Goal: Information Seeking & Learning: Learn about a topic

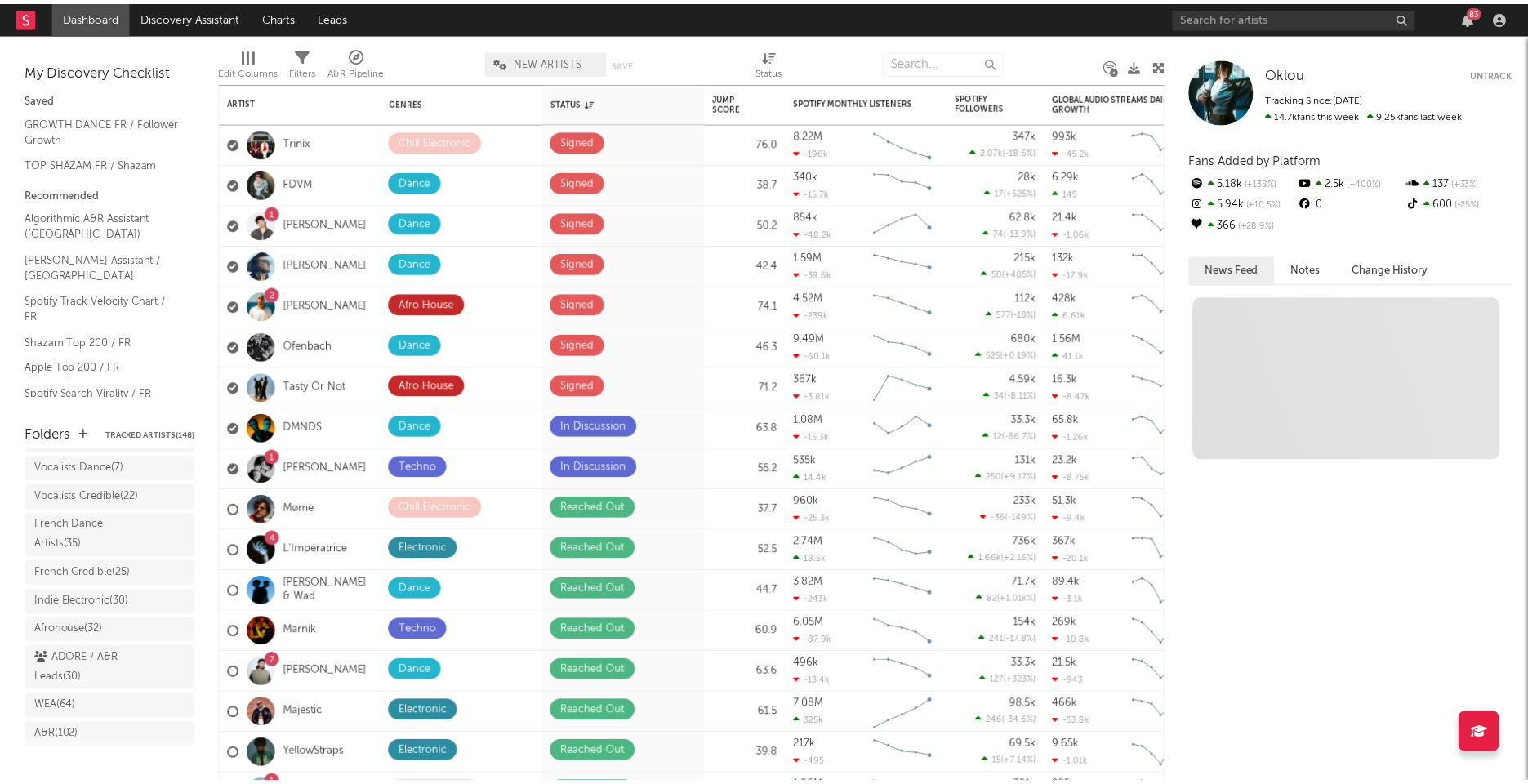
scroll to position [205, 0]
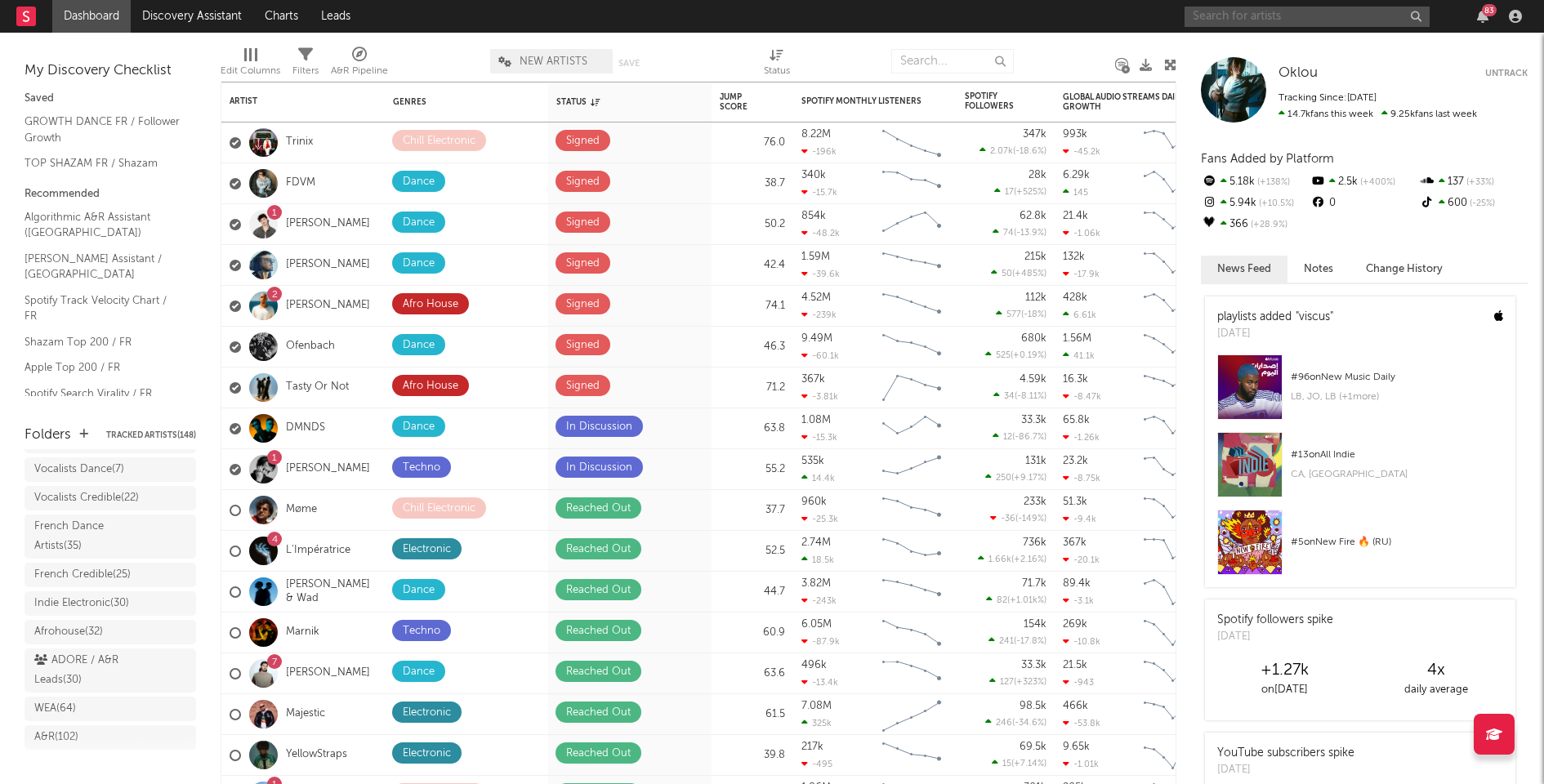
click at [1281, 20] on input "text" at bounding box center [1307, 17] width 245 height 20
type input "beasti"
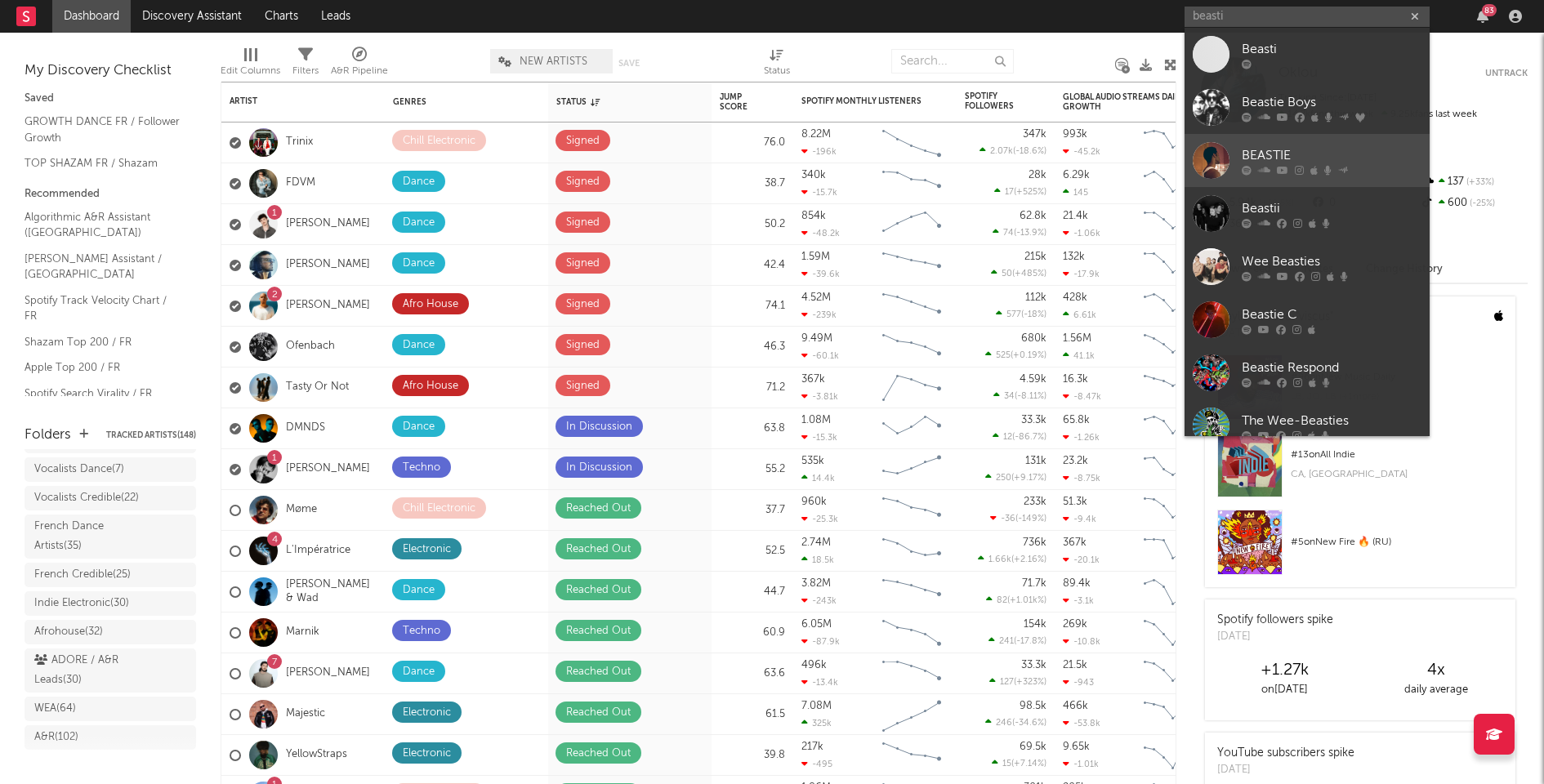
click at [1272, 149] on div "BEASTIE" at bounding box center [1332, 155] width 179 height 20
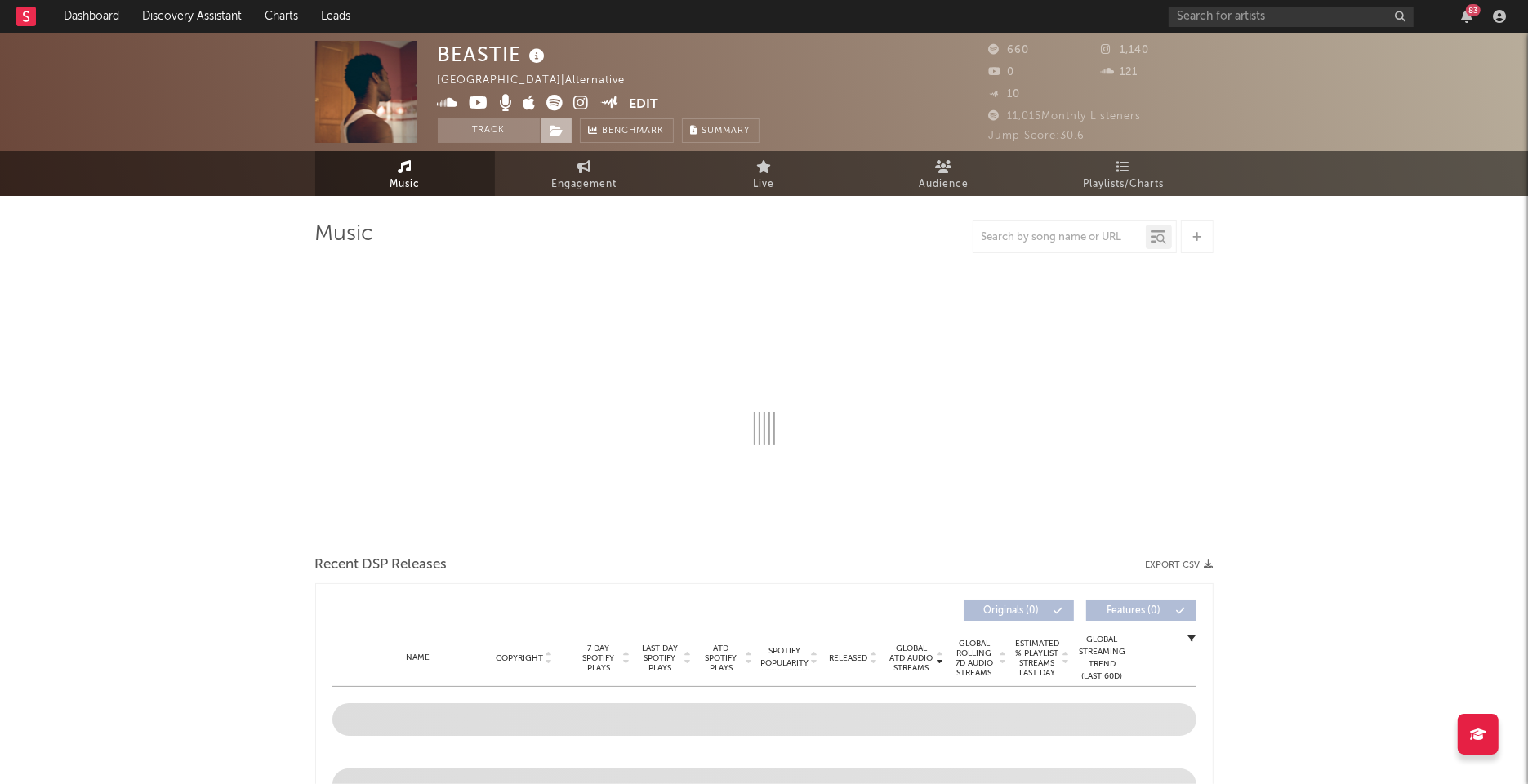
click at [565, 122] on span at bounding box center [556, 131] width 33 height 24
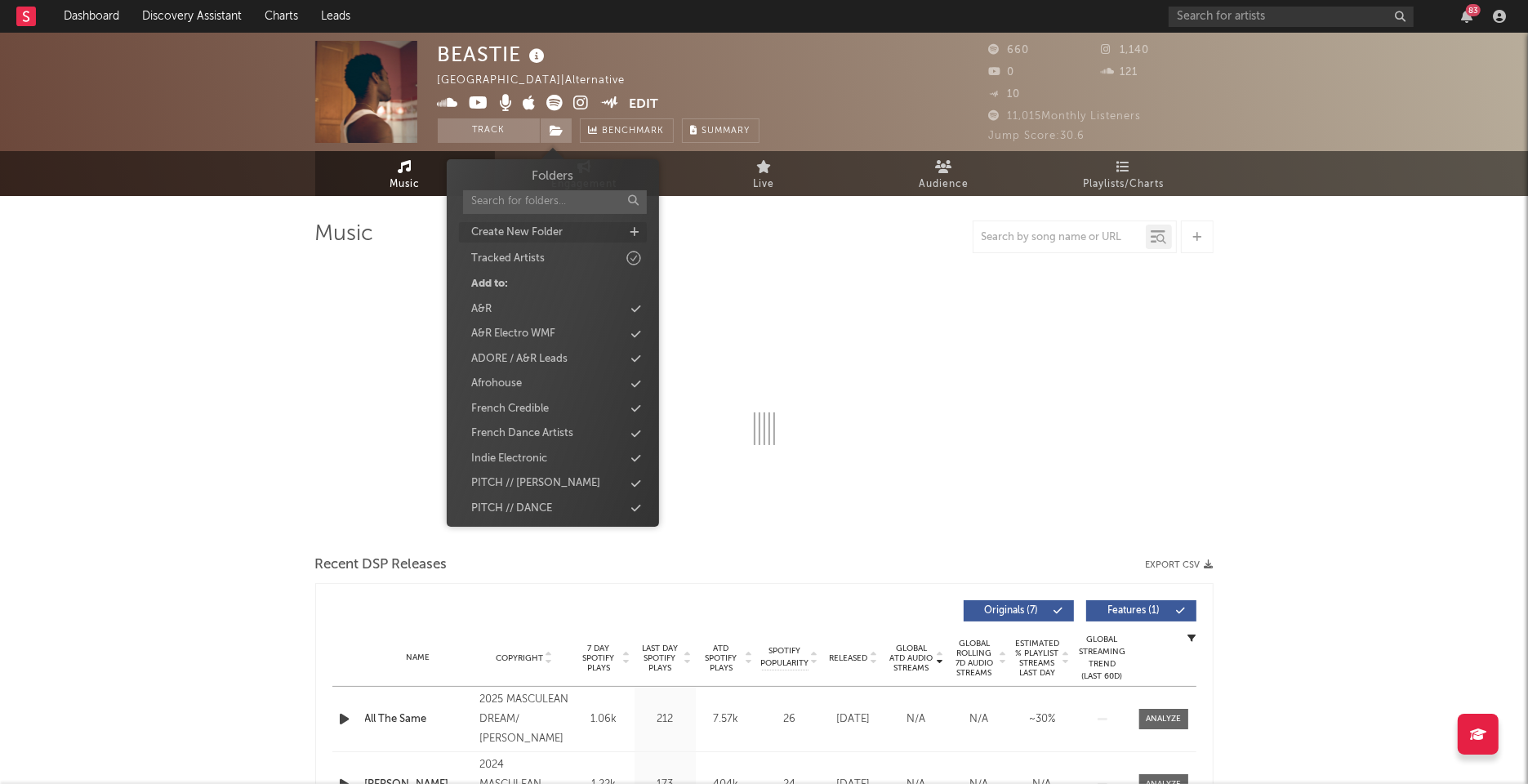
select select "6m"
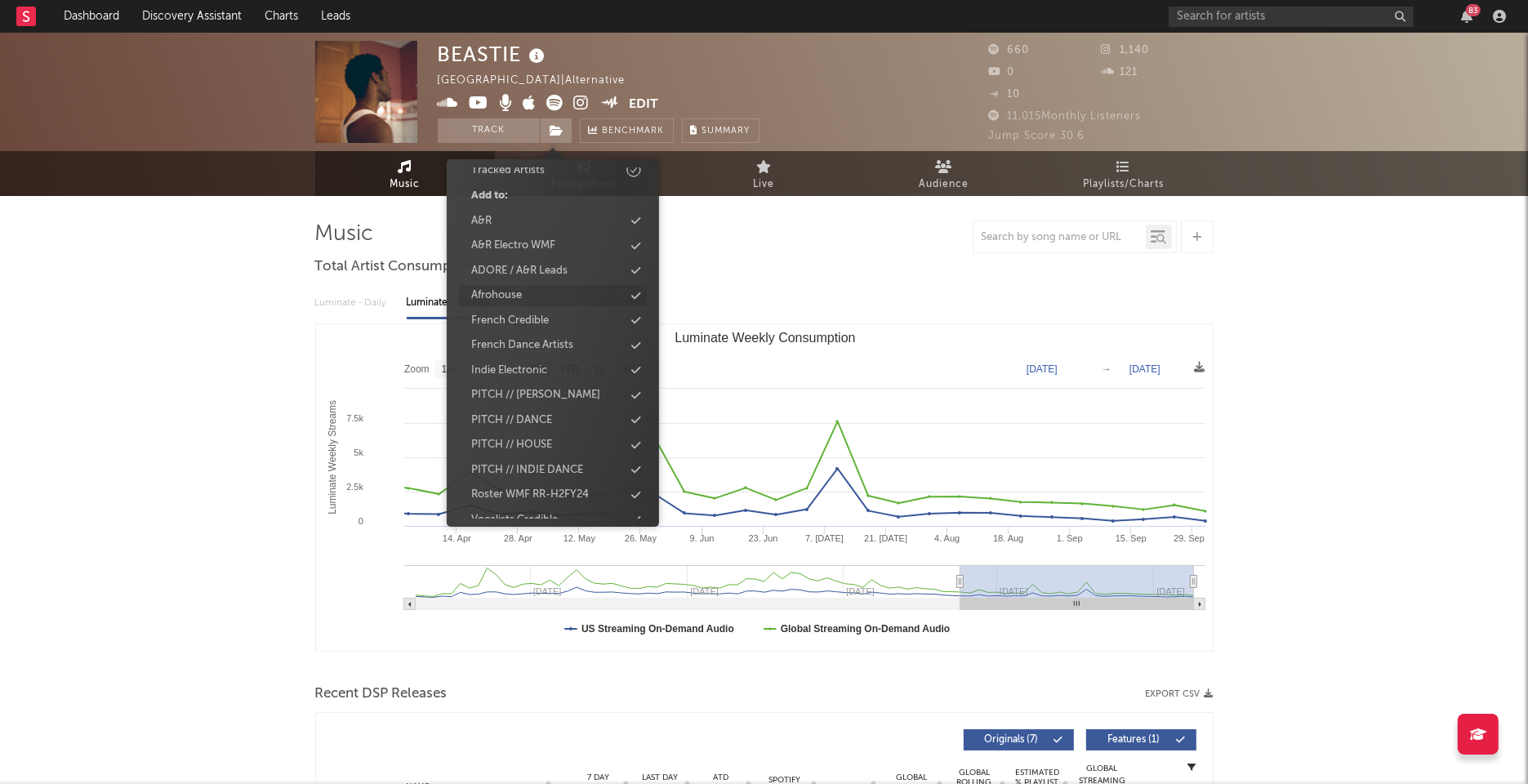
scroll to position [90, 0]
click at [533, 450] on div "Vocalists Credible" at bounding box center [514, 447] width 86 height 17
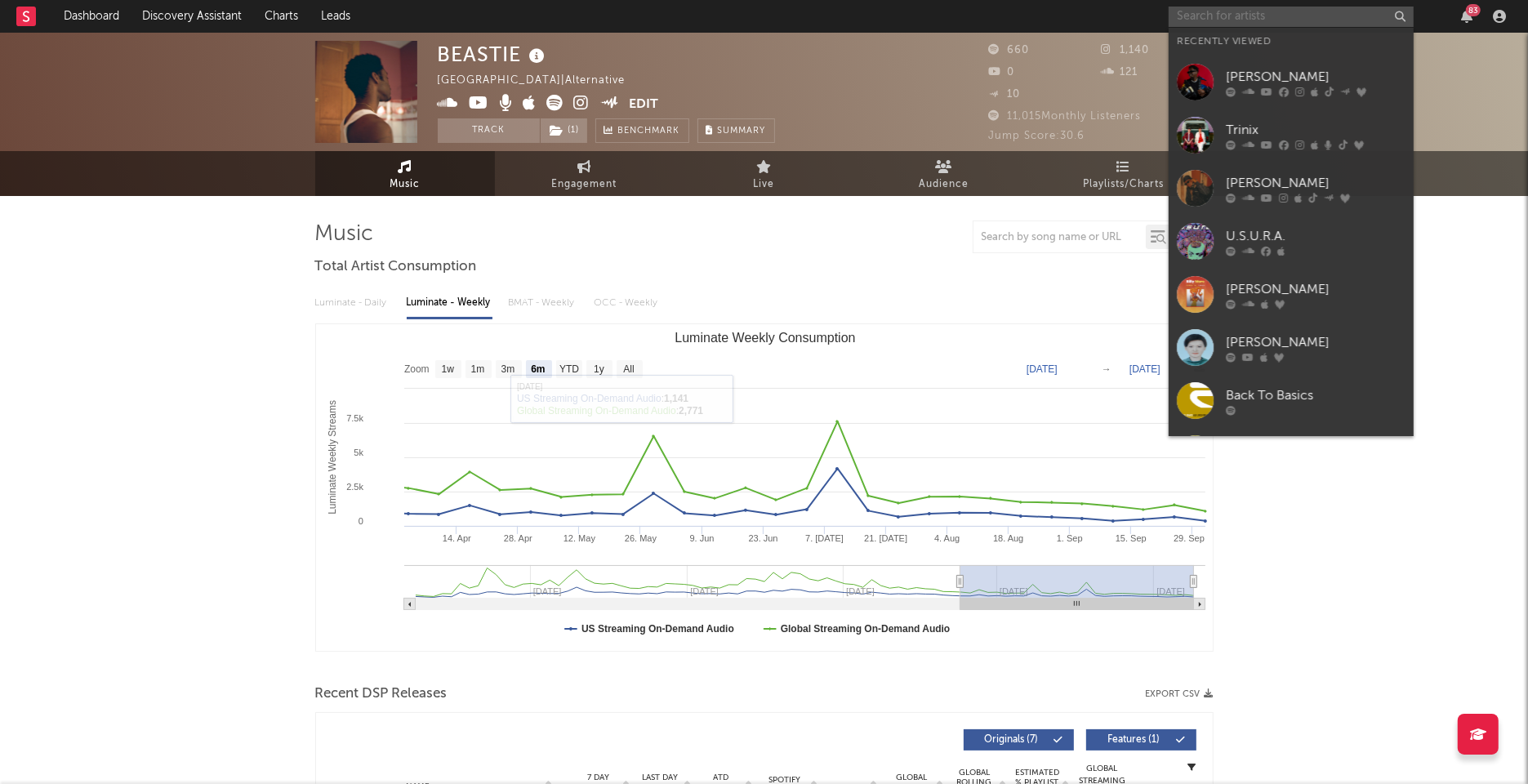
click at [1217, 18] on input "text" at bounding box center [1291, 17] width 245 height 20
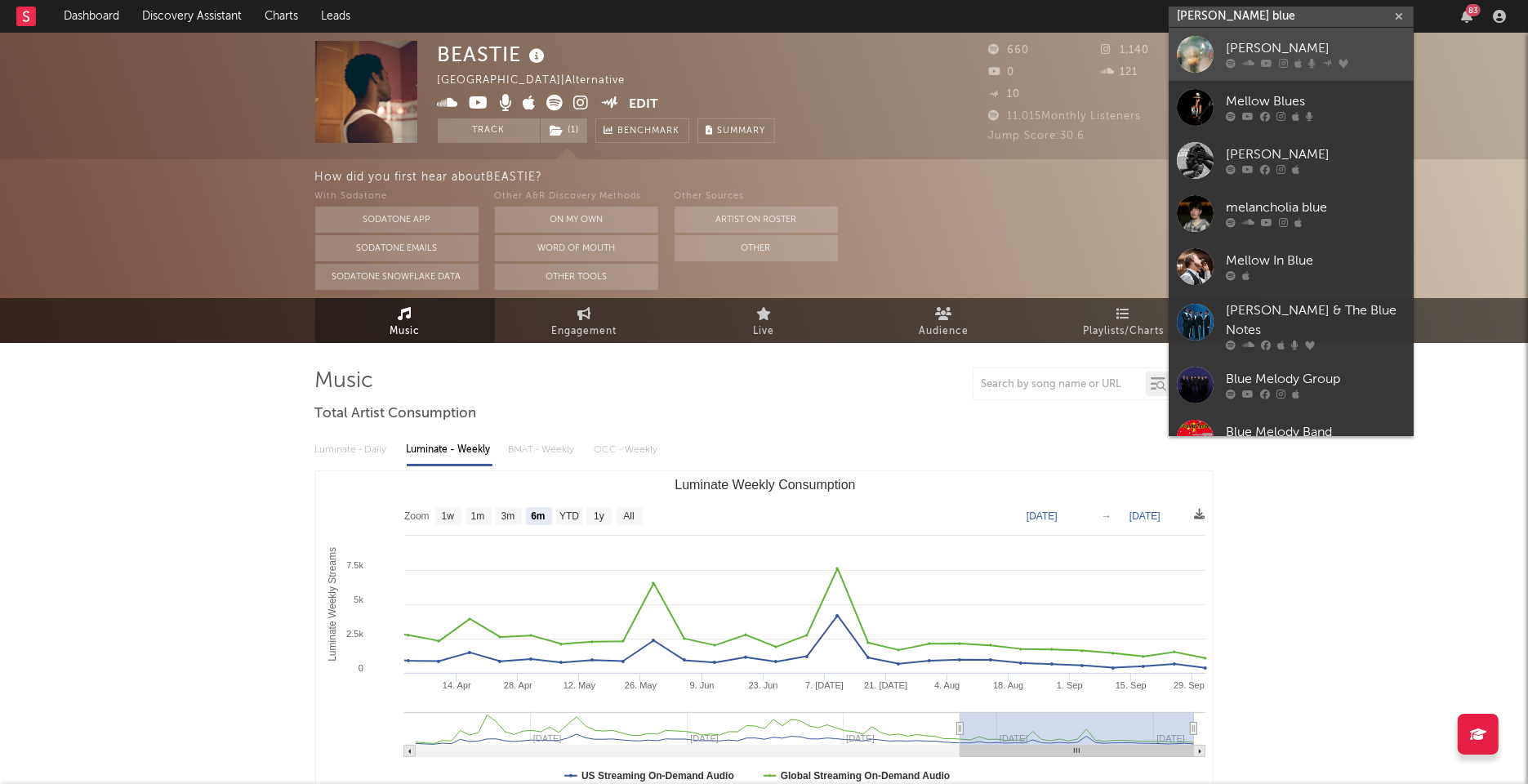
type input "mel blue"
click at [1238, 57] on div "Mel Blue" at bounding box center [1316, 49] width 179 height 20
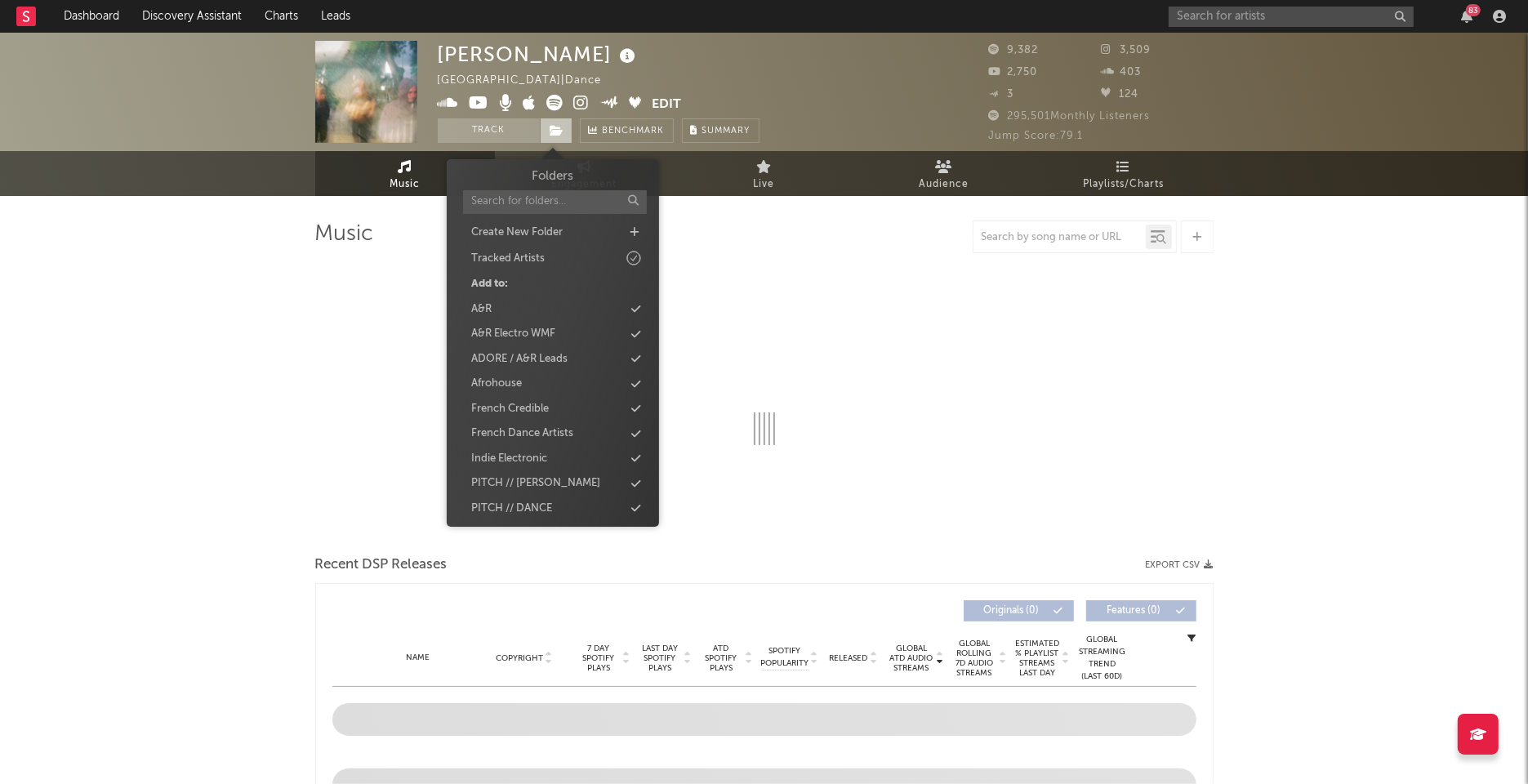
click at [555, 136] on icon at bounding box center [558, 131] width 14 height 11
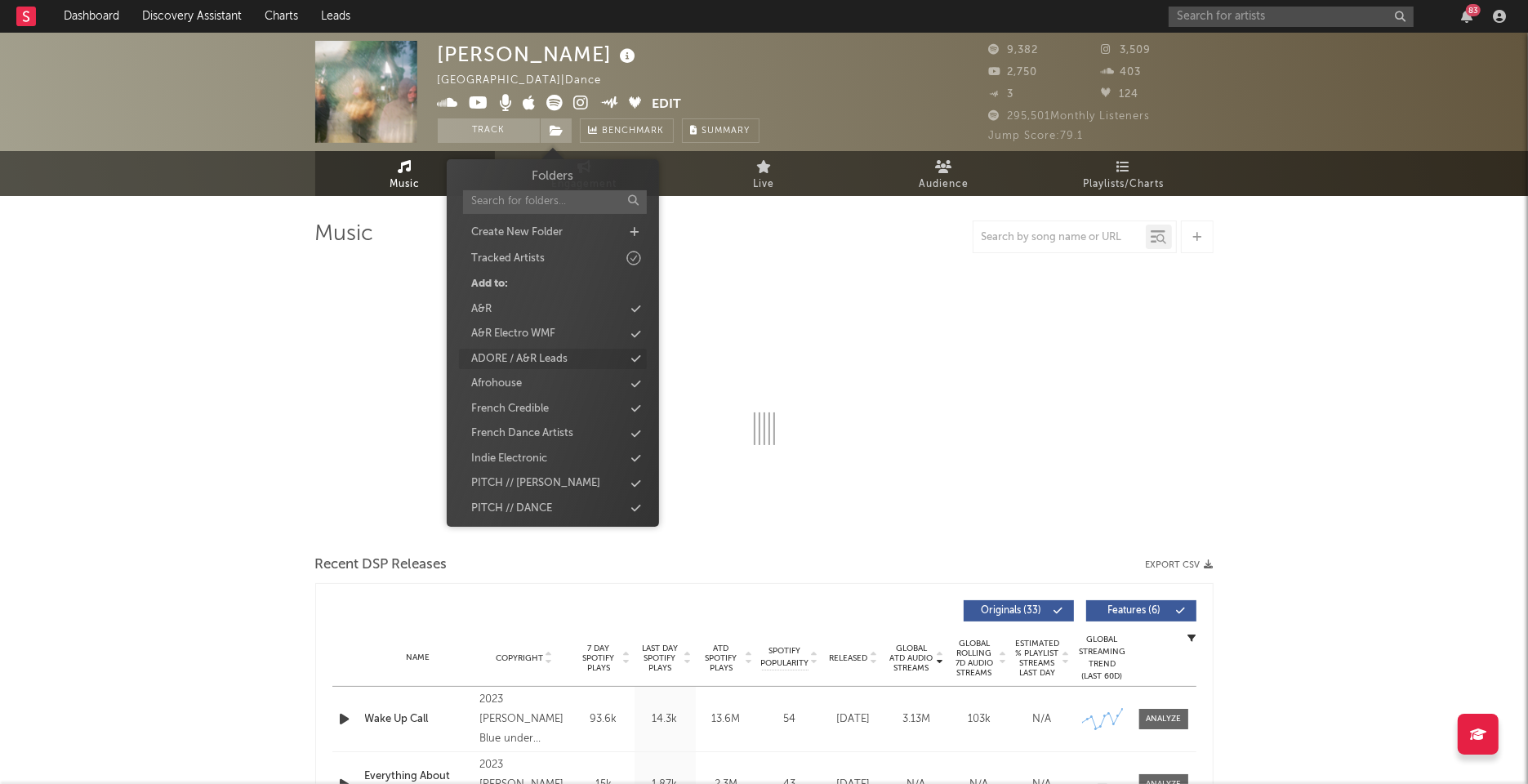
select select "6m"
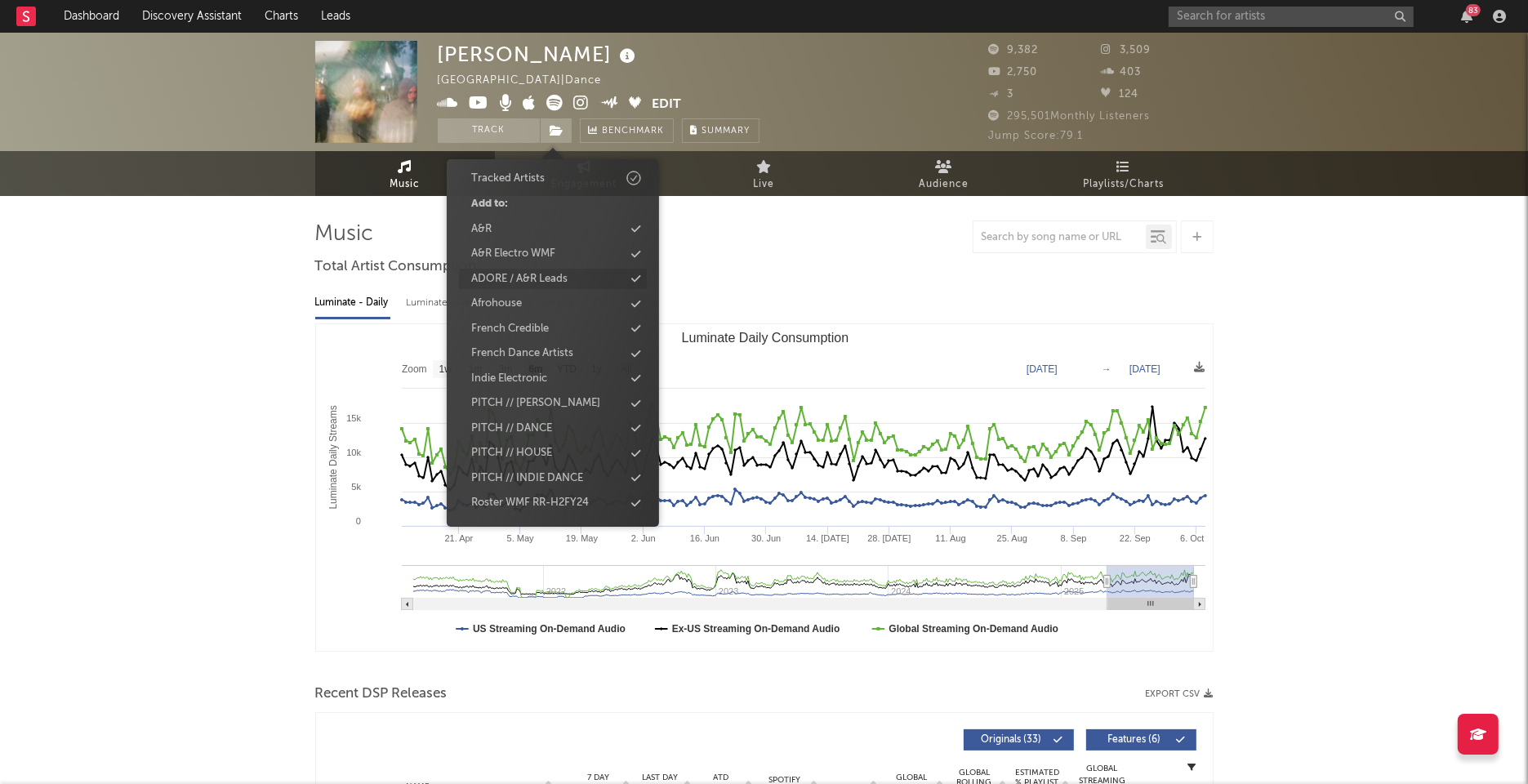
scroll to position [94, 0]
click at [562, 441] on div "Vocalists Credible" at bounding box center [553, 443] width 188 height 21
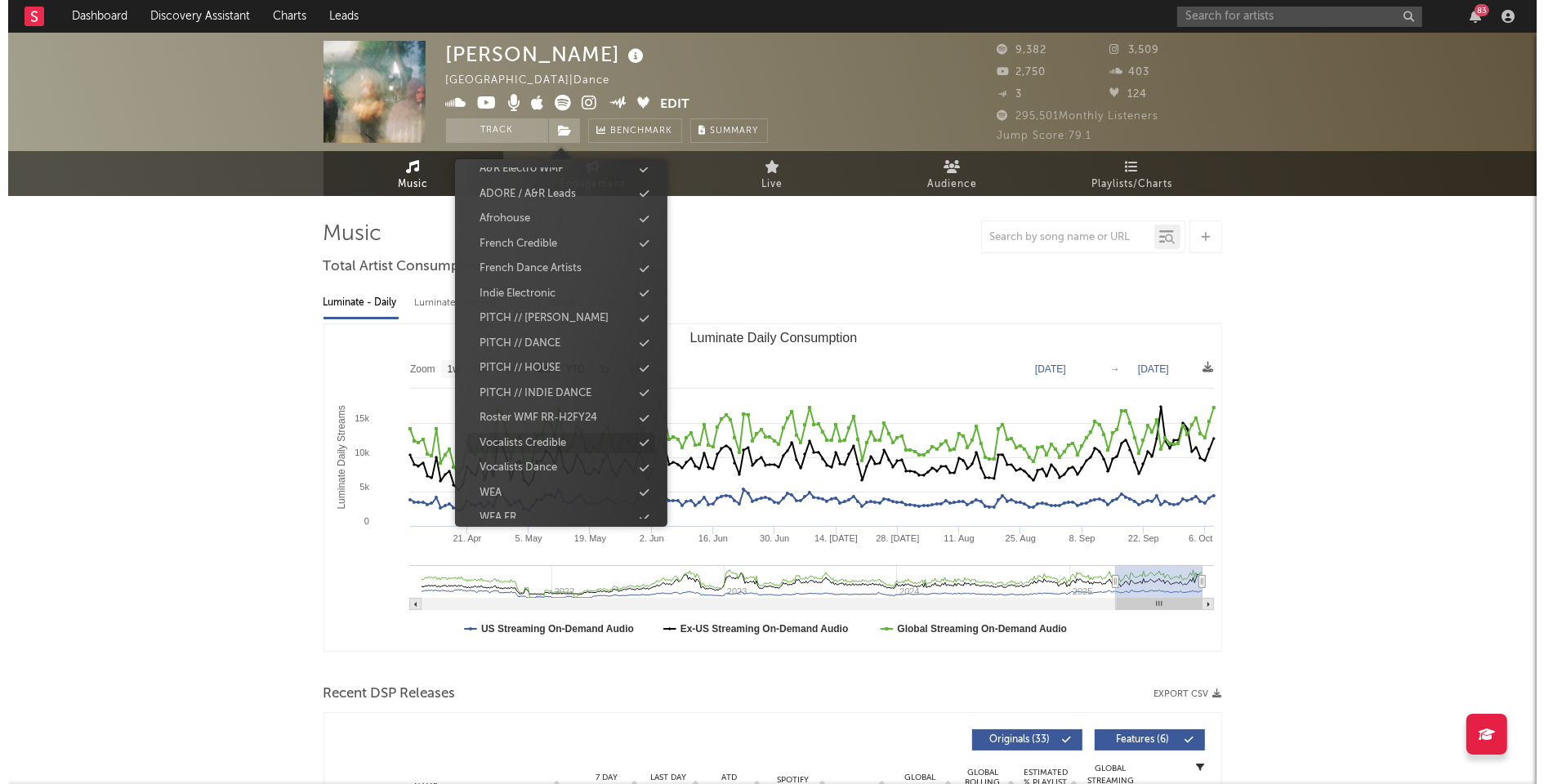
scroll to position [215, 0]
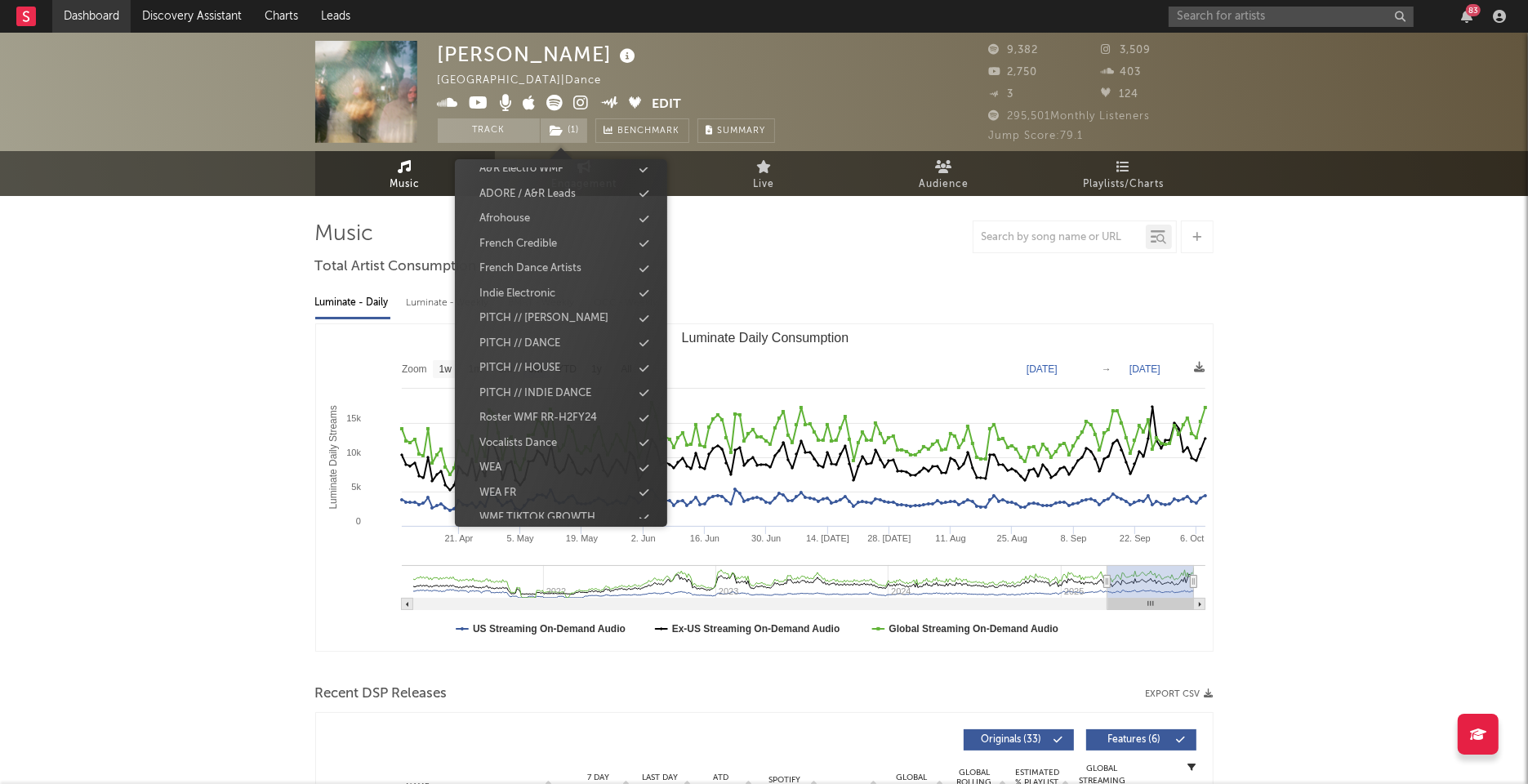
click at [66, 16] on link "Dashboard" at bounding box center [91, 17] width 78 height 33
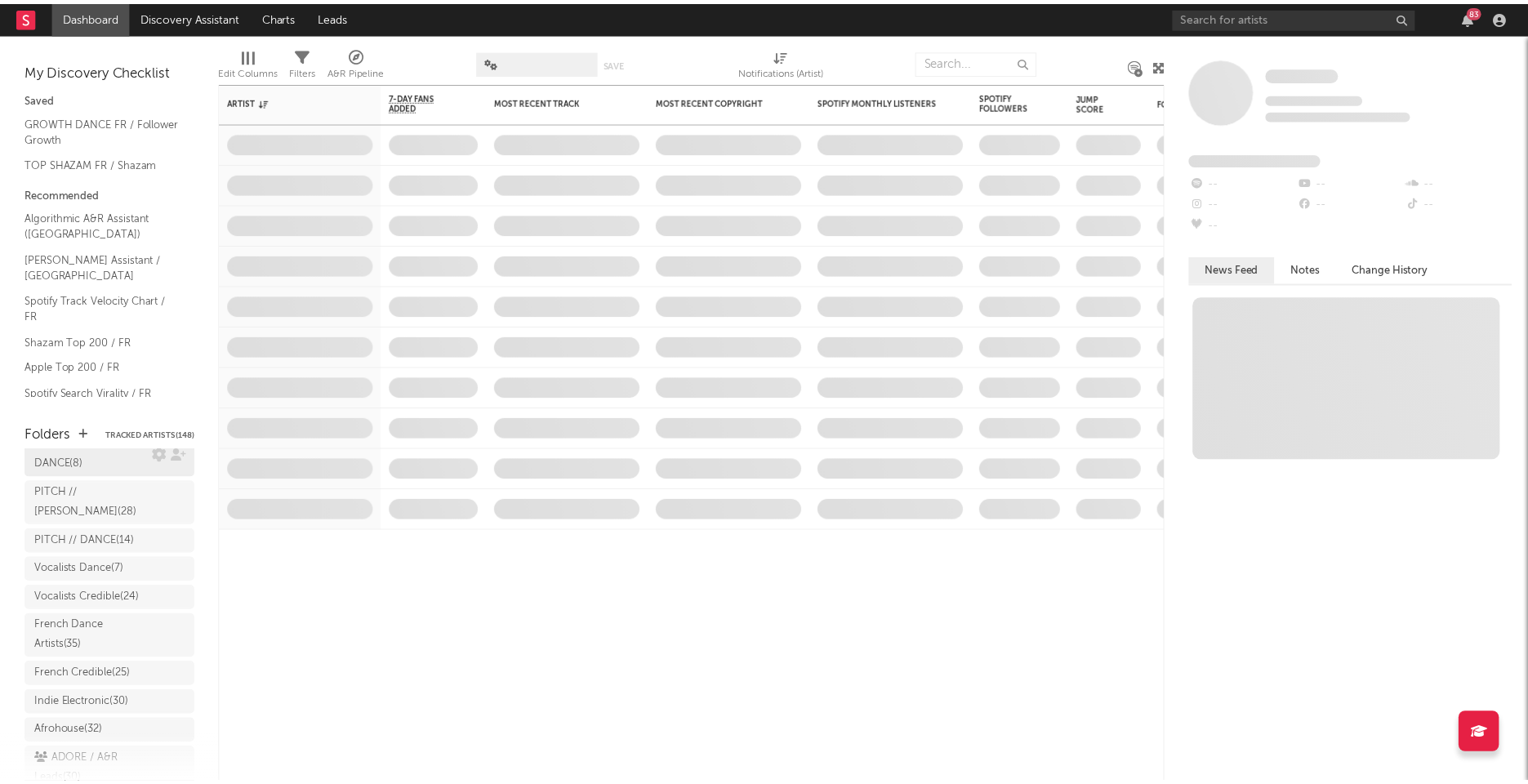
scroll to position [106, 0]
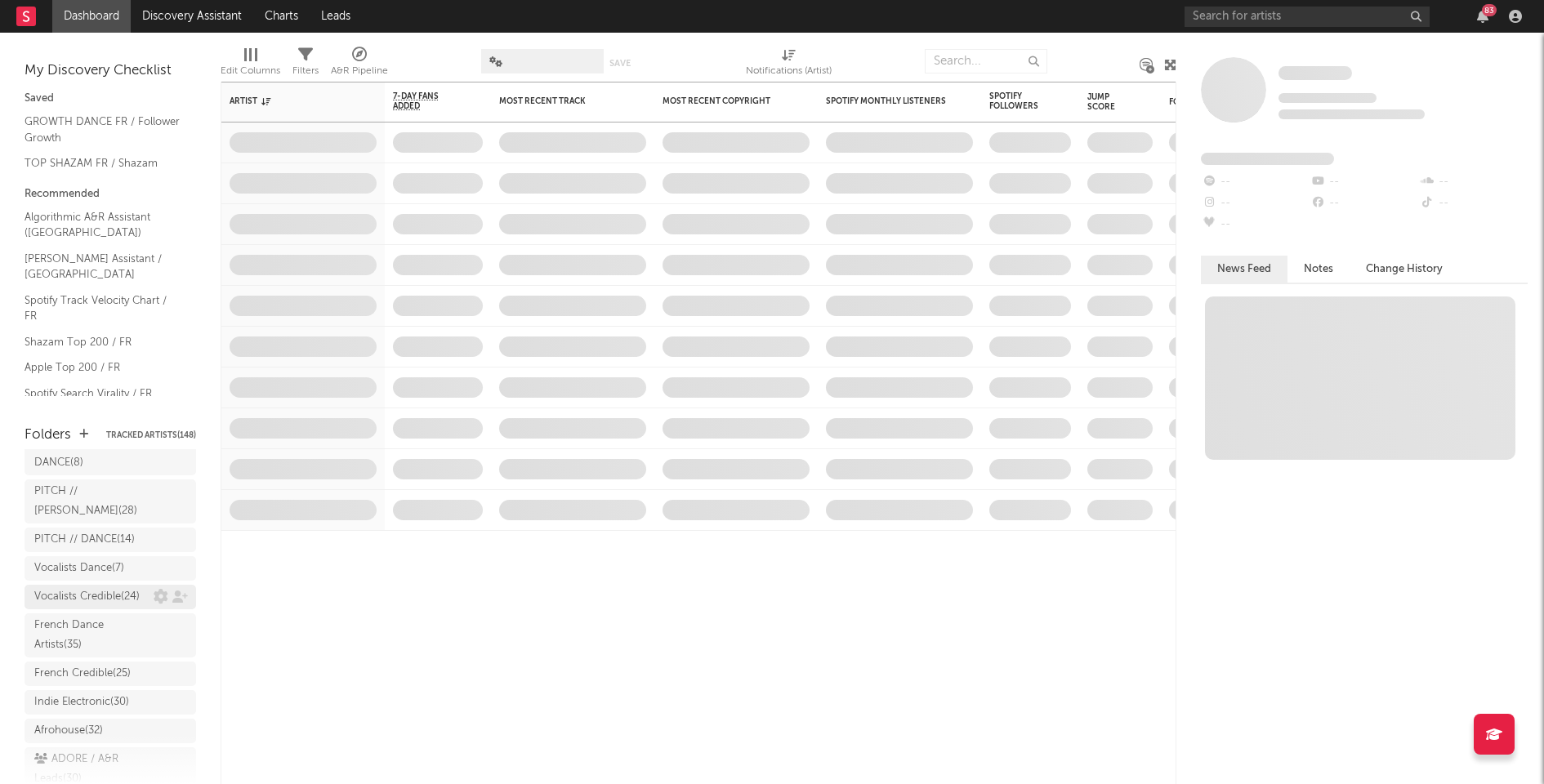
click at [86, 606] on div "Vocalists Credible ( 24 )" at bounding box center [86, 597] width 105 height 20
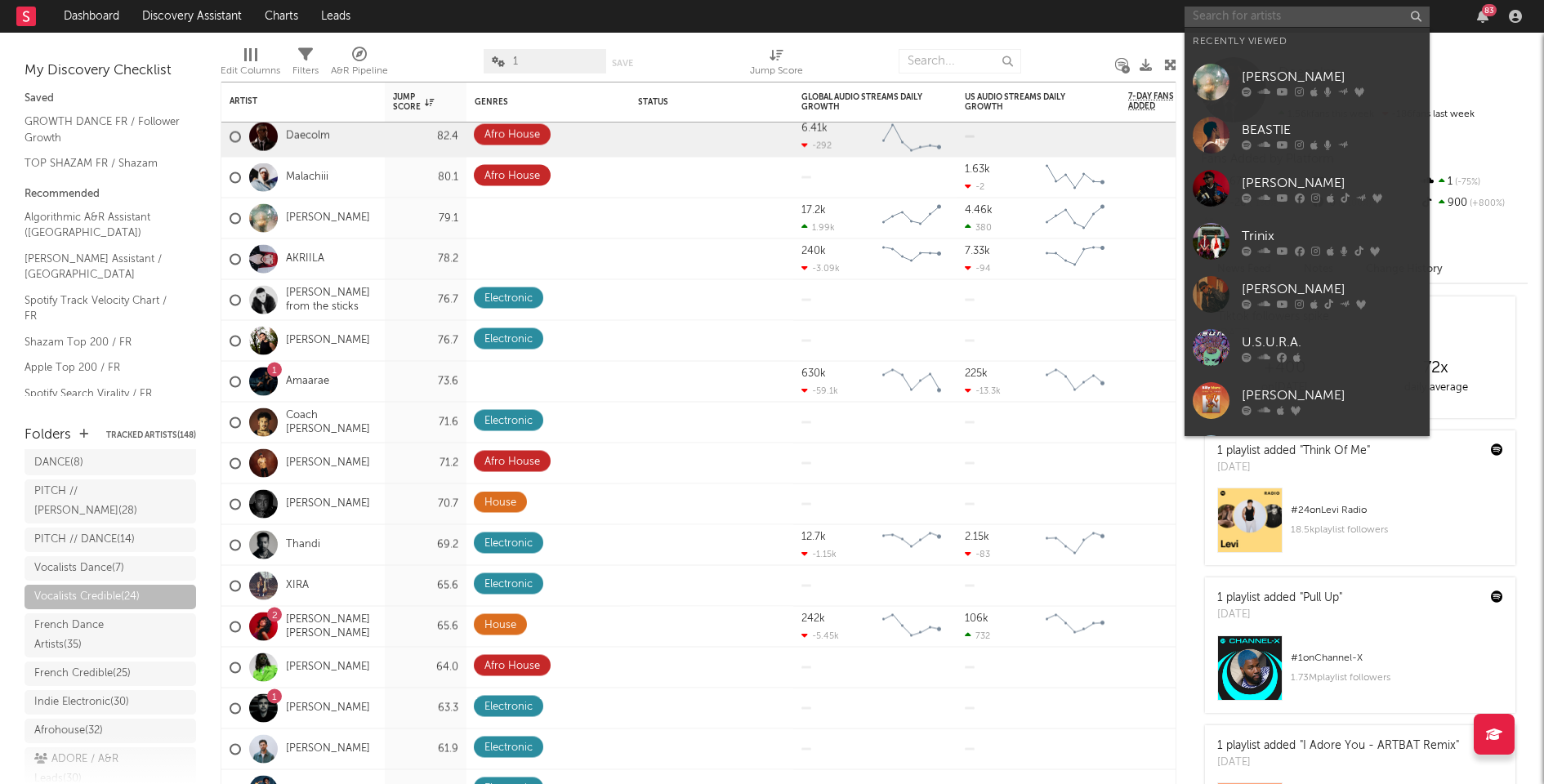
click at [1284, 18] on input "text" at bounding box center [1307, 17] width 245 height 20
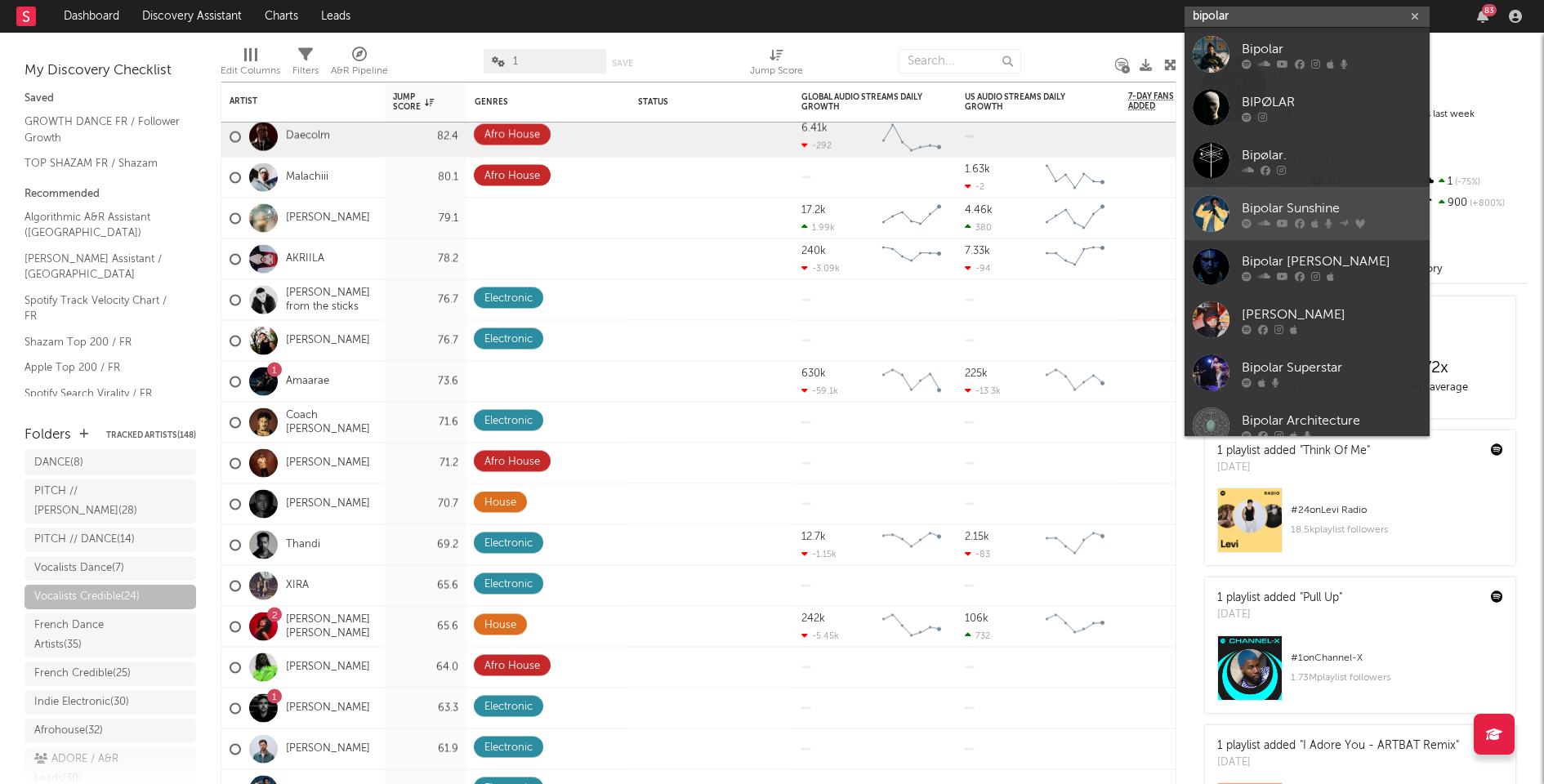
type input "bipolar"
click at [1289, 205] on div "Bipolar Sunshine" at bounding box center [1332, 208] width 179 height 20
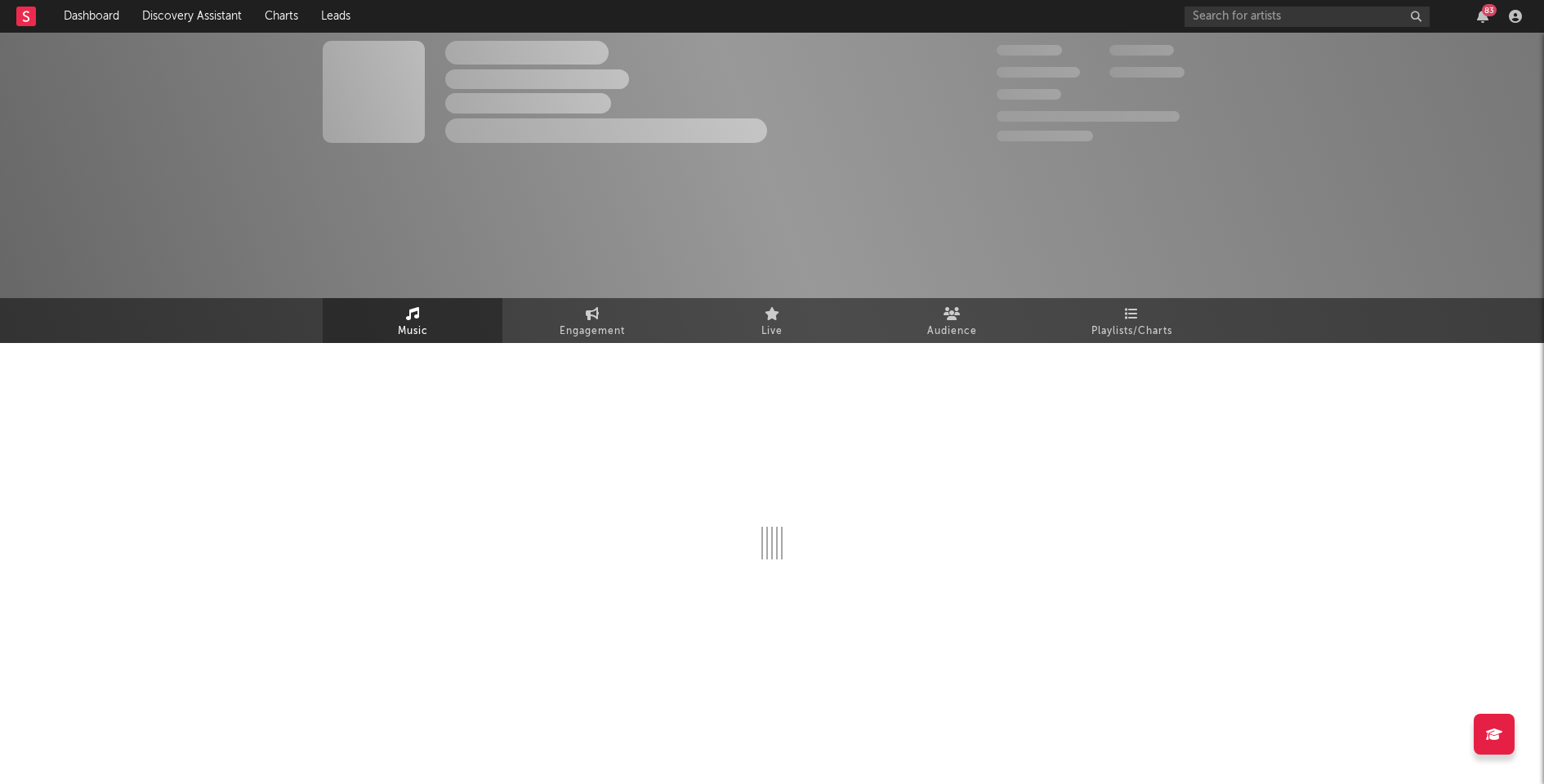
select select "6m"
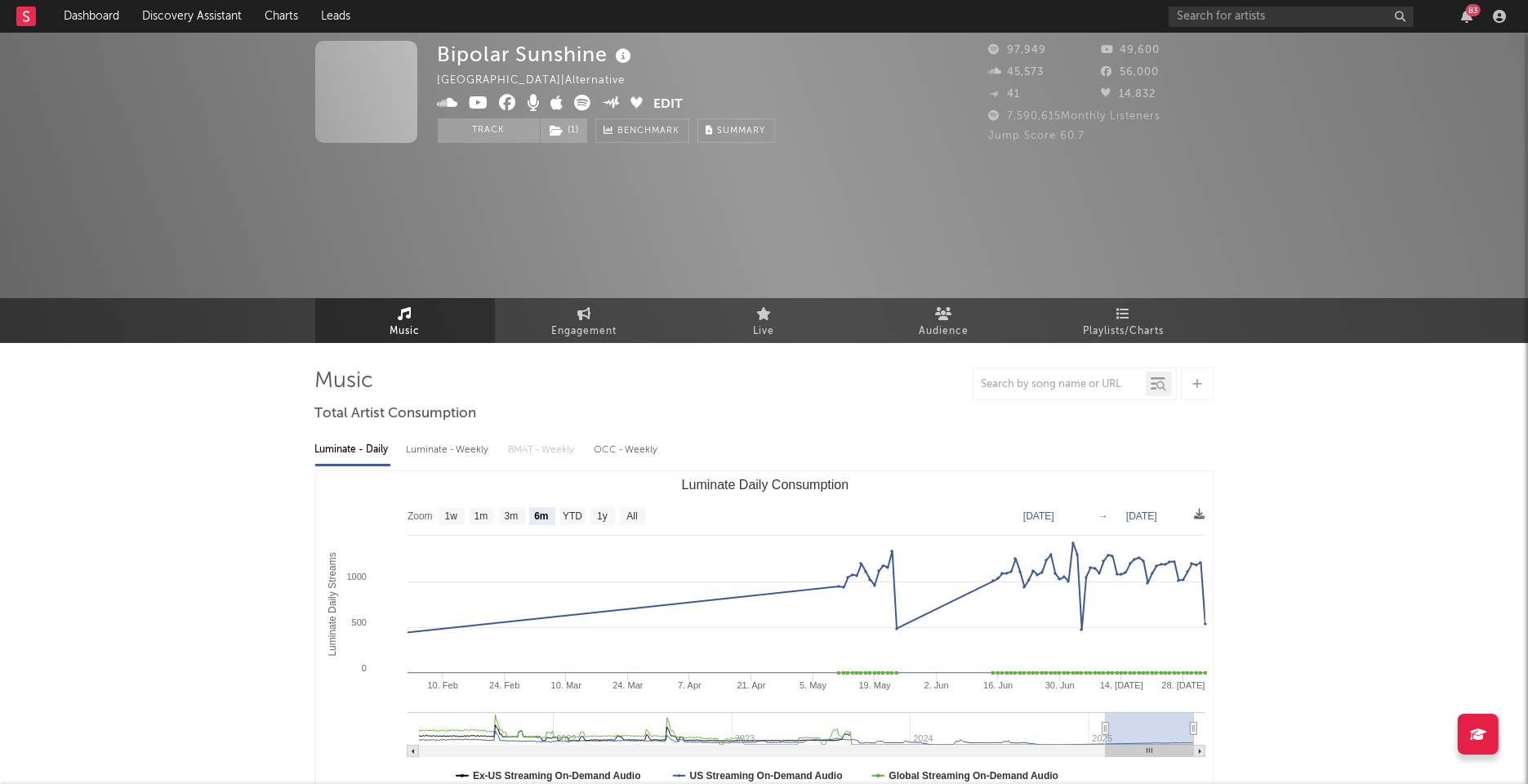
select select "6m"
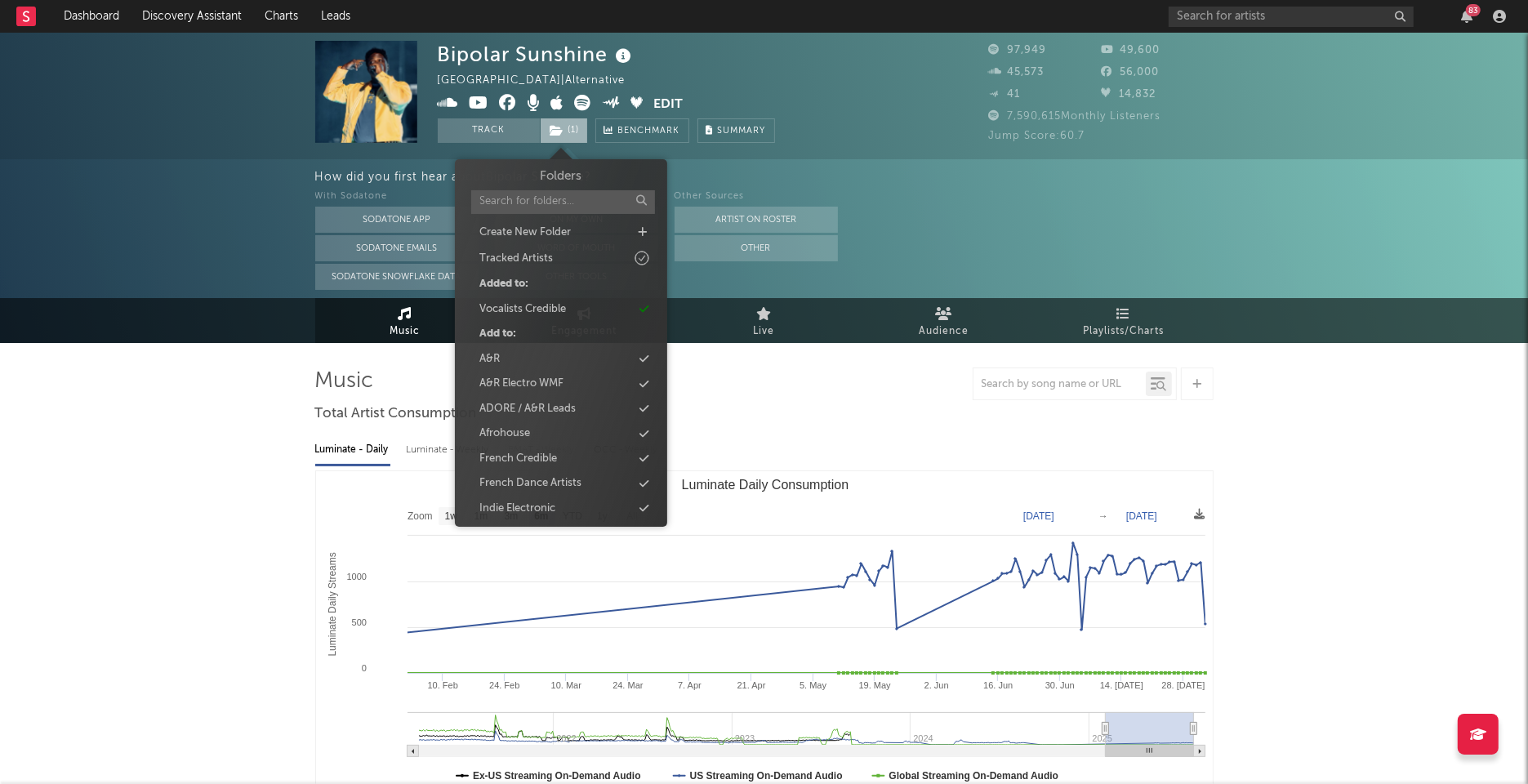
click at [558, 130] on icon at bounding box center [558, 131] width 14 height 11
click at [801, 87] on div "Bipolar Sunshine United Kingdom | Alternative Edit Track ( 1 ) Benchmark Summary" at bounding box center [703, 91] width 531 height 102
